Goal: Navigation & Orientation: Find specific page/section

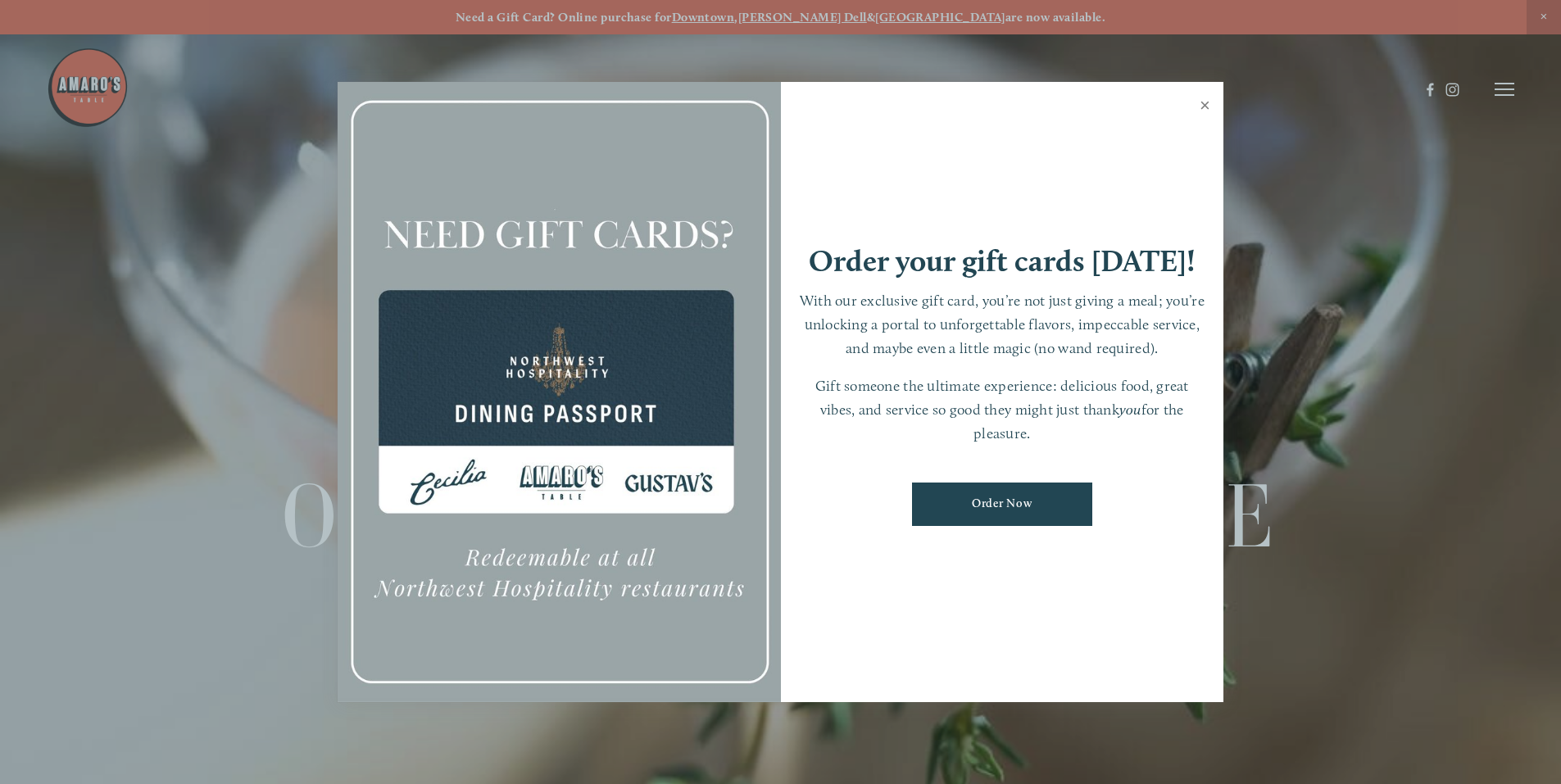
click at [1210, 101] on link "Close" at bounding box center [1204, 106] width 32 height 46
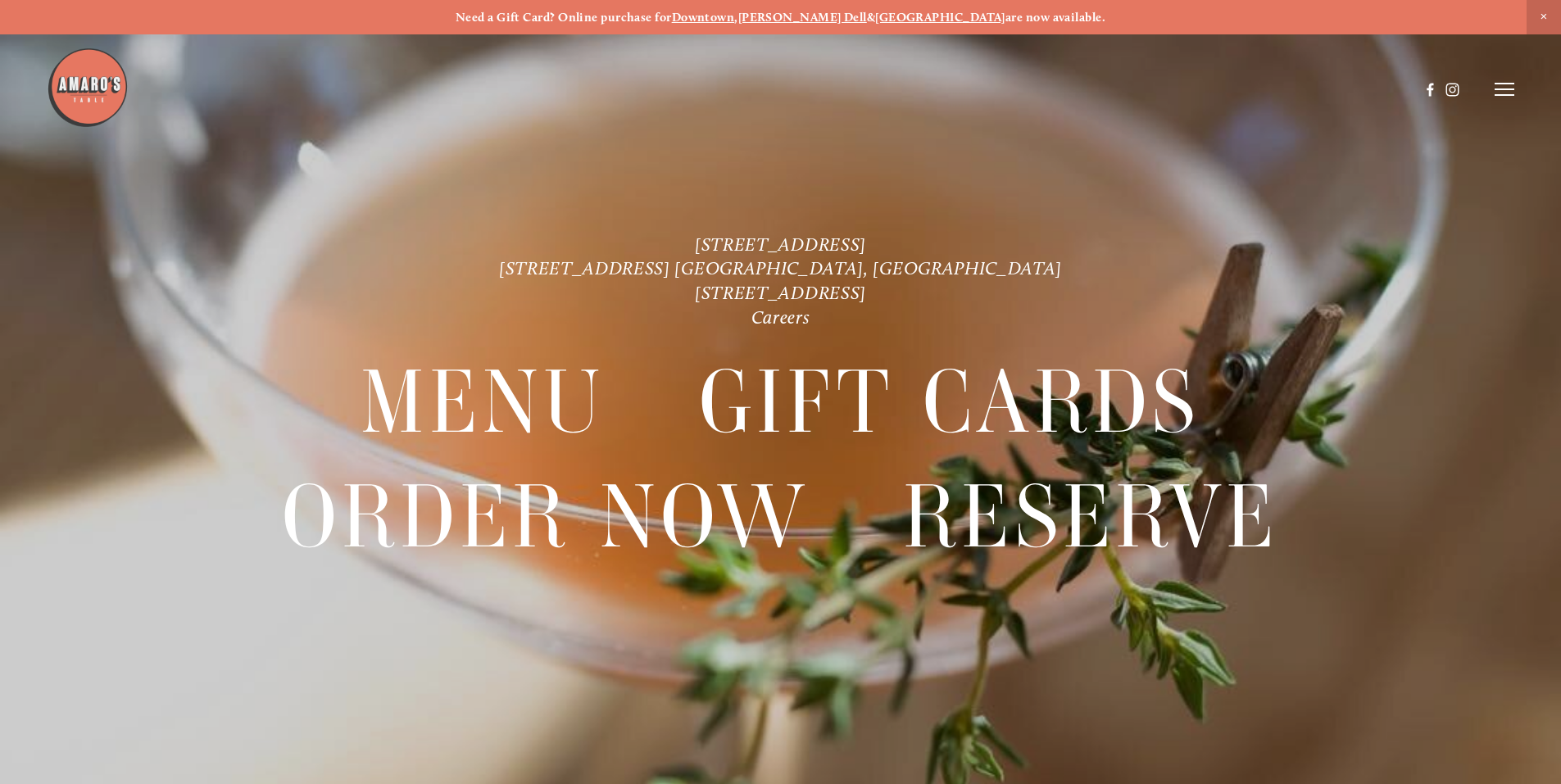
click at [1507, 80] on header "Menu Order Now Visit Gallery 0" at bounding box center [780, 89] width 1467 height 179
click at [1511, 94] on icon at bounding box center [1504, 89] width 20 height 15
click at [1152, 91] on span "Menu" at bounding box center [1160, 89] width 33 height 16
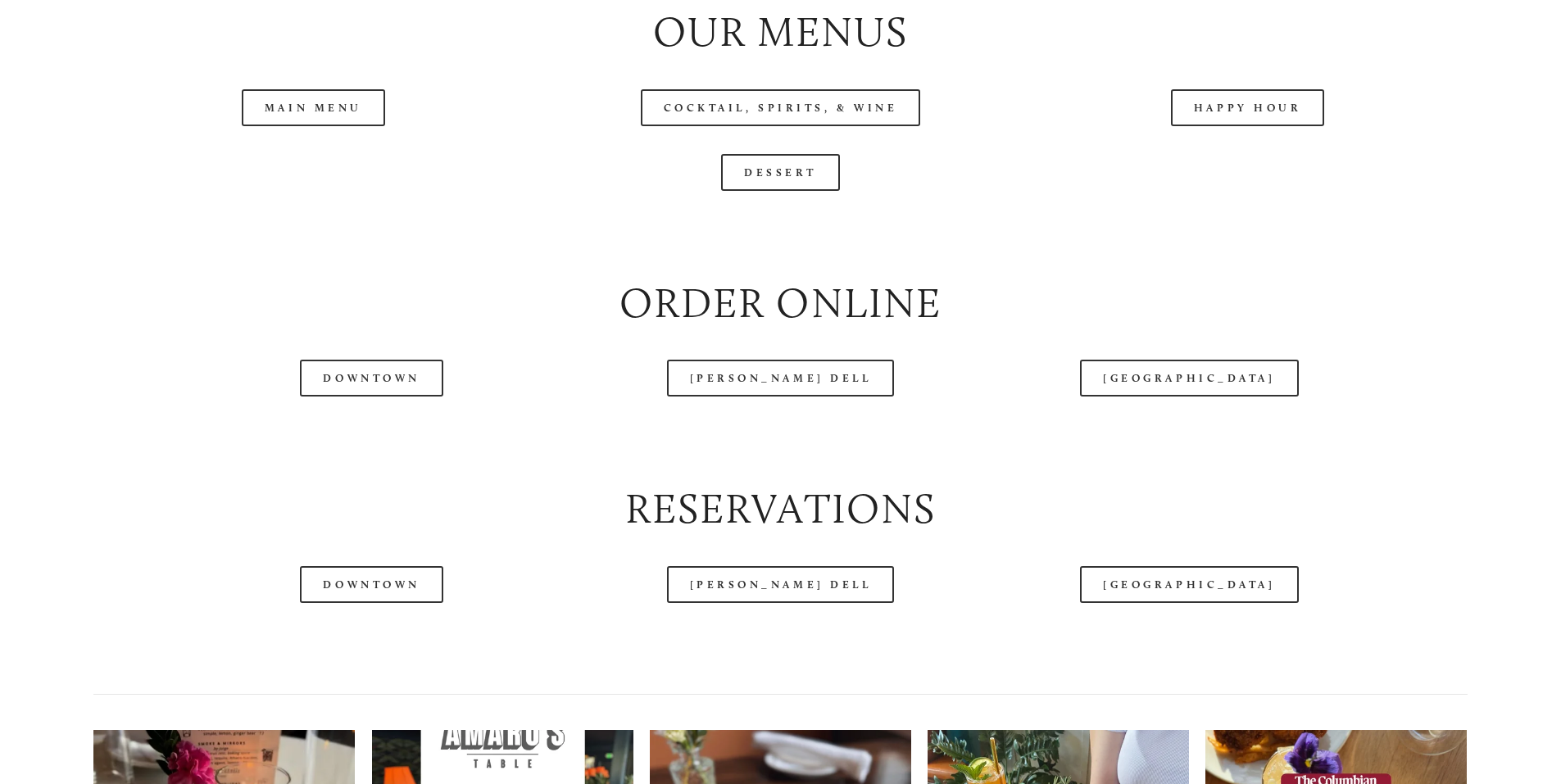
scroll to position [1965, 0]
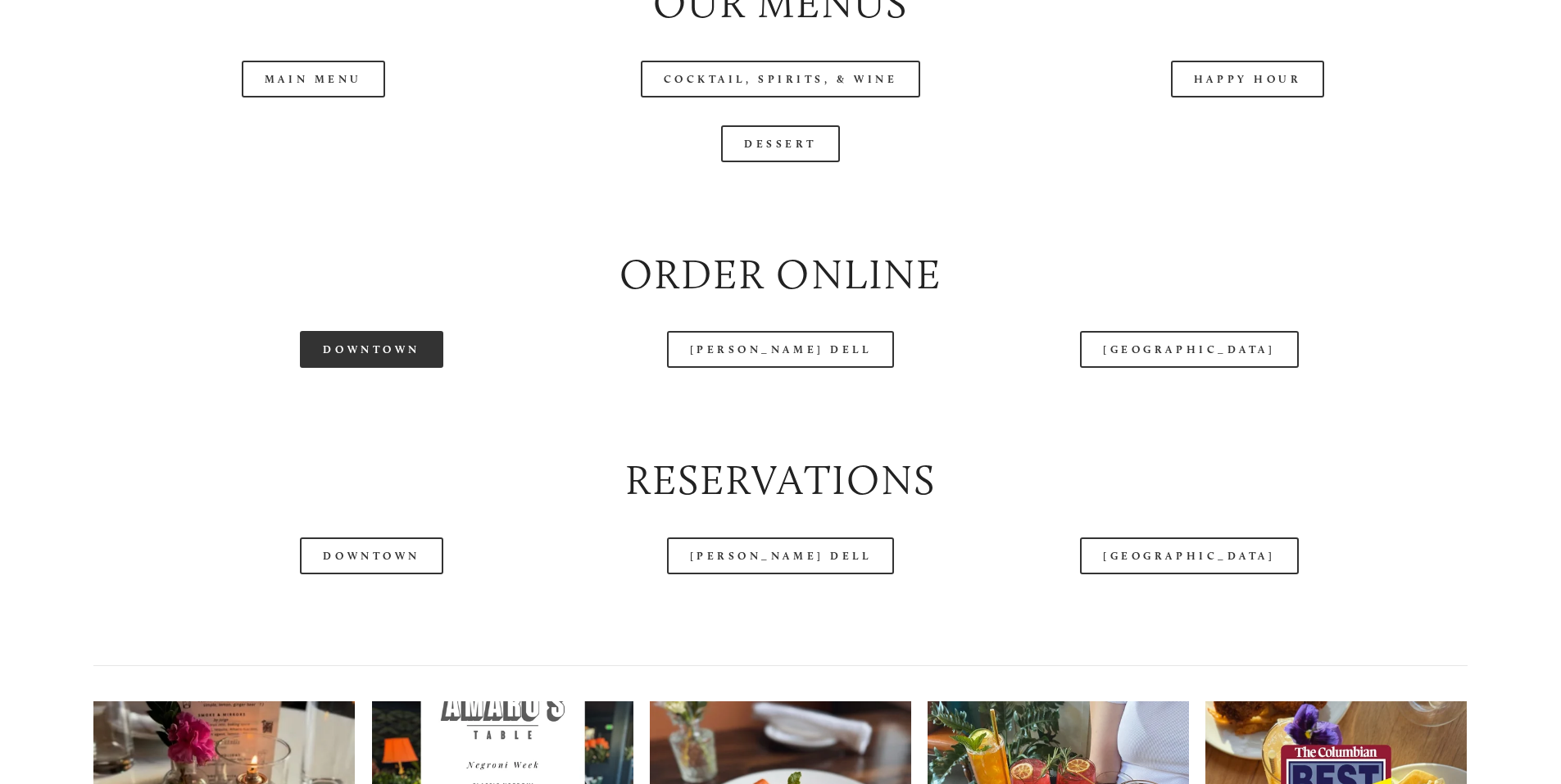
click at [358, 368] on link "Downtown" at bounding box center [371, 350] width 143 height 37
drag, startPoint x: 475, startPoint y: 338, endPoint x: 444, endPoint y: 285, distance: 61.4
